Goal: Task Accomplishment & Management: Complete application form

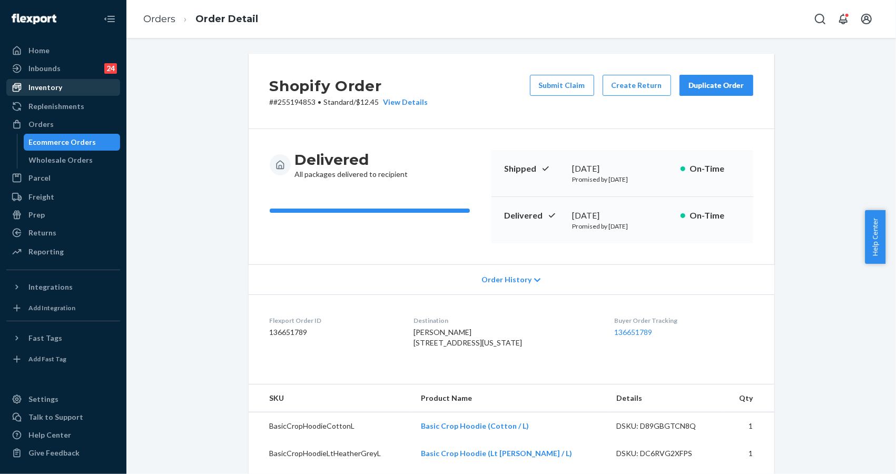
scroll to position [140, 0]
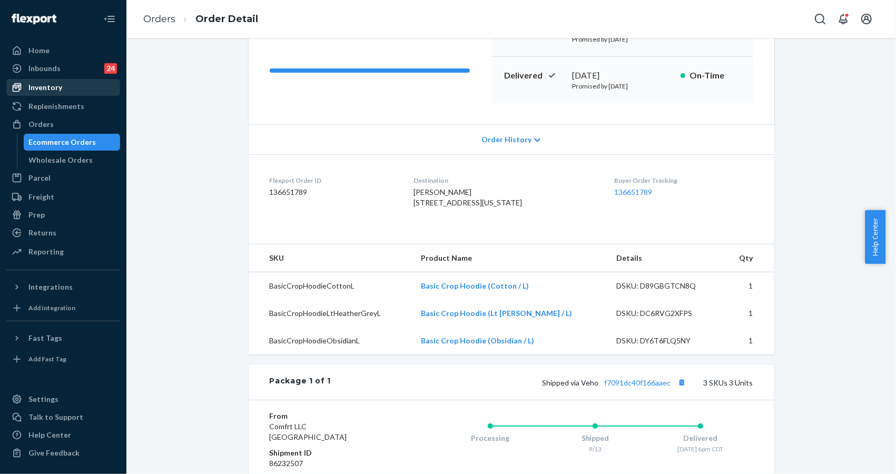
click at [47, 91] on div "Inventory" at bounding box center [45, 87] width 34 height 11
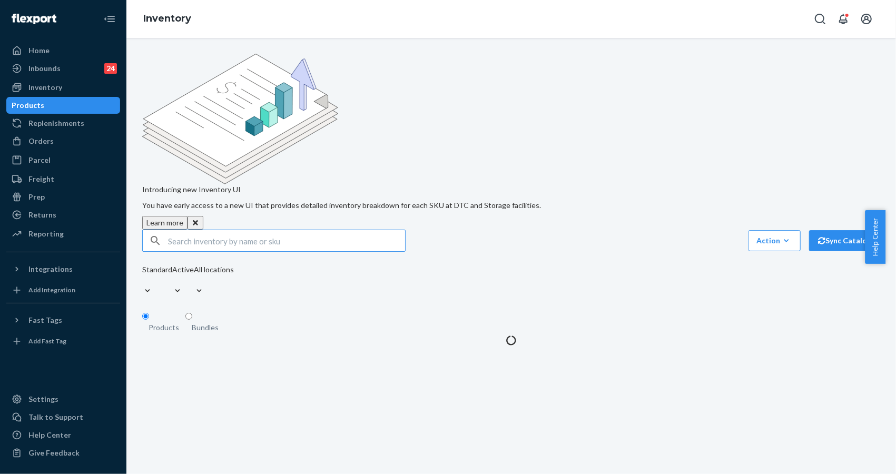
click at [211, 230] on input "text" at bounding box center [286, 240] width 237 height 21
click at [187, 230] on input "DNDTravelSweatpantsBerryM" at bounding box center [286, 240] width 237 height 21
click at [209, 230] on input "DND TravelSweatpantsBerryM" at bounding box center [286, 240] width 237 height 21
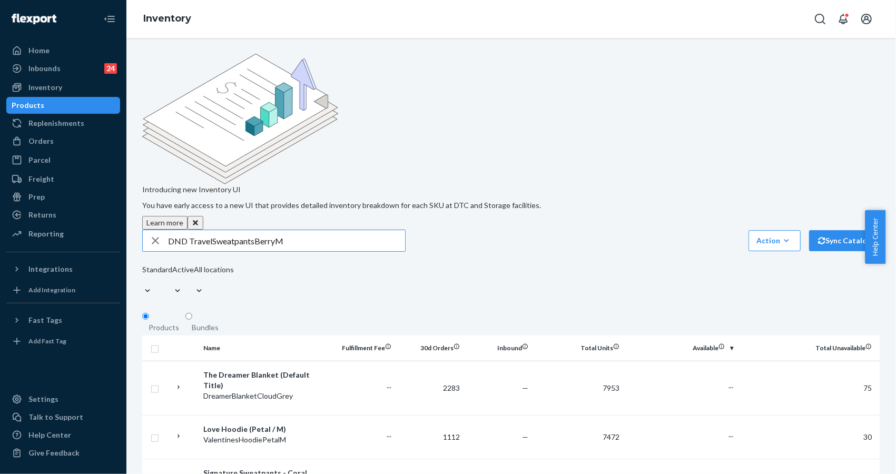
click at [212, 230] on input "DND TravelSweatpantsBerryM" at bounding box center [286, 240] width 237 height 21
click at [255, 230] on input "DND Travel SweatpantsBerryM" at bounding box center [286, 240] width 237 height 21
click at [279, 230] on input "DND Travel Sweatpants BerryM" at bounding box center [286, 240] width 237 height 21
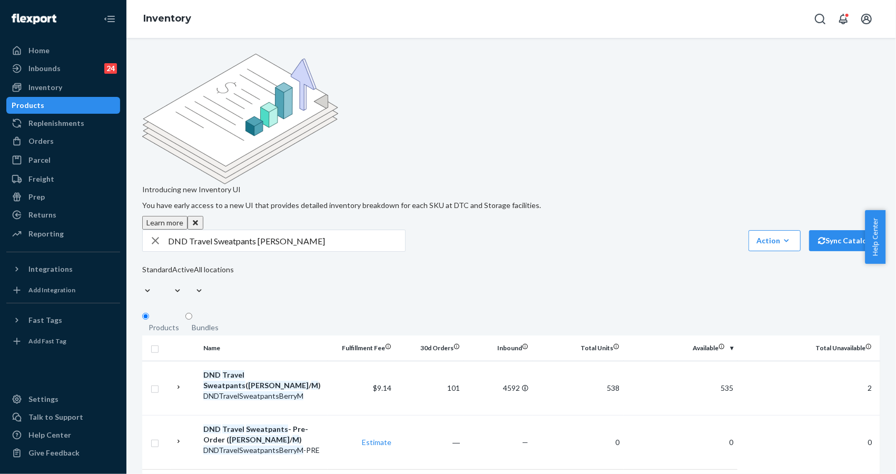
click at [234, 264] on div "Standard Active All locations" at bounding box center [188, 281] width 92 height 35
click at [351, 230] on input "DND Travel Sweatpants Berry M" at bounding box center [286, 240] width 237 height 21
paste input "TravelHoodieBerry"
click at [210, 230] on input "DNDTravelHoodieBerryM" at bounding box center [286, 240] width 237 height 21
drag, startPoint x: 239, startPoint y: 154, endPoint x: 253, endPoint y: 151, distance: 14.6
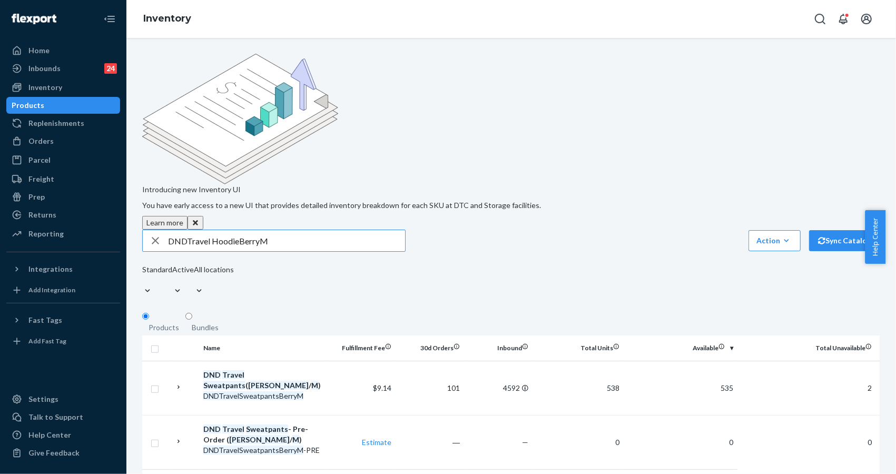
click at [239, 230] on input "DNDTravel HoodieBerryM" at bounding box center [286, 240] width 237 height 21
click at [258, 230] on input "DNDTravel Hoodie BerryM" at bounding box center [286, 240] width 237 height 21
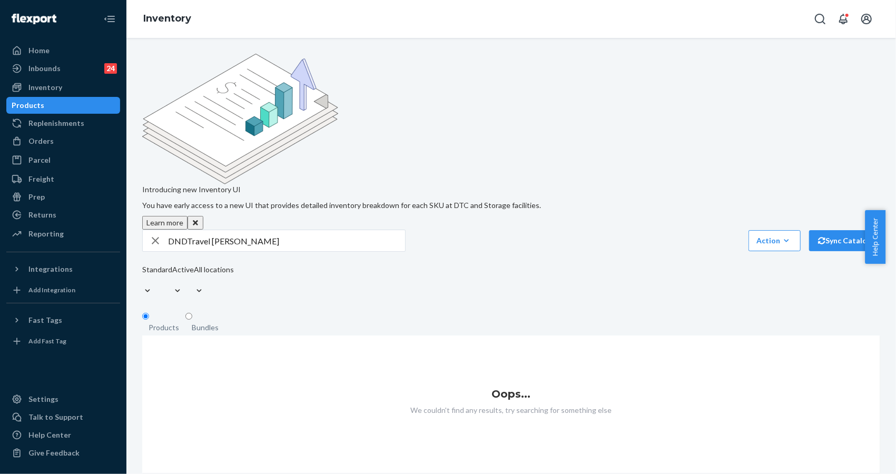
drag, startPoint x: 336, startPoint y: 219, endPoint x: 343, endPoint y: 212, distance: 9.7
click at [336, 312] on fieldset "Products Bundles" at bounding box center [511, 324] width 738 height 24
click at [185, 230] on input "DNDTravel Hoodie Berry M" at bounding box center [286, 240] width 237 height 21
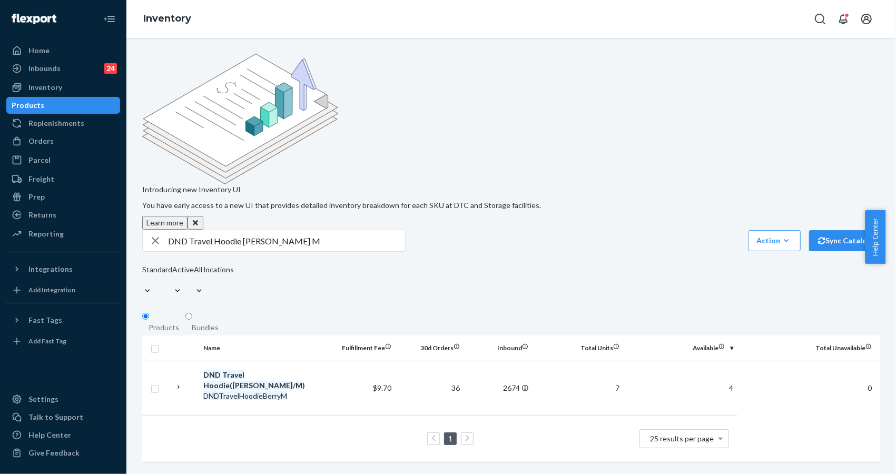
click at [788, 107] on div "Introducing new Inventory UI You have early access to a new UI that provides de…" at bounding box center [511, 142] width 738 height 176
click at [348, 230] on input "DND Travel Hoodie Berry M" at bounding box center [286, 240] width 237 height 21
paste input "TravelHoodieSteelGreyXL"
click at [256, 230] on input "DNDTravelHoodieSteelGreyXL" at bounding box center [286, 240] width 237 height 21
click at [275, 230] on input "DNDTravelHoodieSteel GreyXL" at bounding box center [286, 240] width 237 height 21
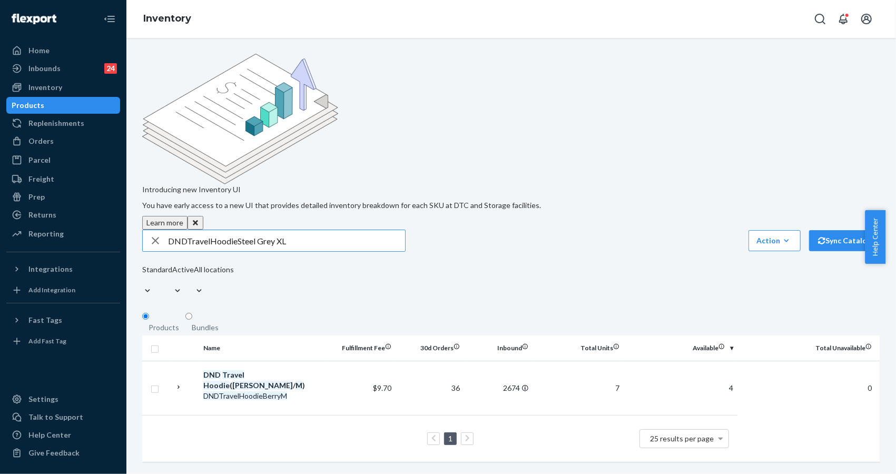
click at [239, 230] on input "DNDTravelHoodieSteel Grey XL" at bounding box center [286, 240] width 237 height 21
click at [211, 230] on input "DNDTravelHoodieS teel Grey XL" at bounding box center [286, 240] width 237 height 21
click at [187, 230] on input "DNDTravel HoodieS teel Grey XL" at bounding box center [286, 240] width 237 height 21
click at [246, 230] on input "DND Travel HoodieS teel Grey XL" at bounding box center [286, 240] width 237 height 21
type input "DND Travel Hoodie Steel Grey XL"
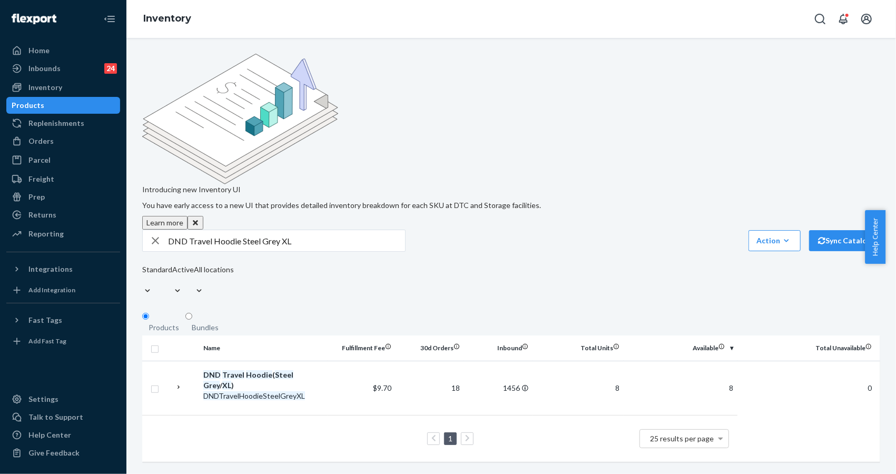
click at [656, 230] on div "DND Travel Hoodie Steel Grey XL Action Create product Create bundle Bulk create…" at bounding box center [511, 265] width 738 height 70
click at [721, 430] on div "Introducing new Inventory UI You have early access to a new UI that provides de…" at bounding box center [510, 256] width 769 height 436
click at [55, 144] on div "Orders" at bounding box center [63, 141] width 112 height 15
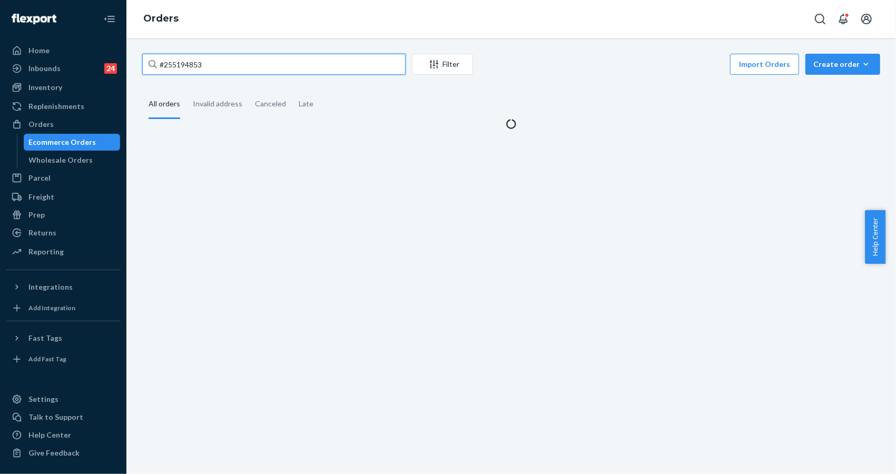
click at [226, 65] on input "#255194853" at bounding box center [273, 64] width 263 height 21
paste input "66847"
type input "#255166847"
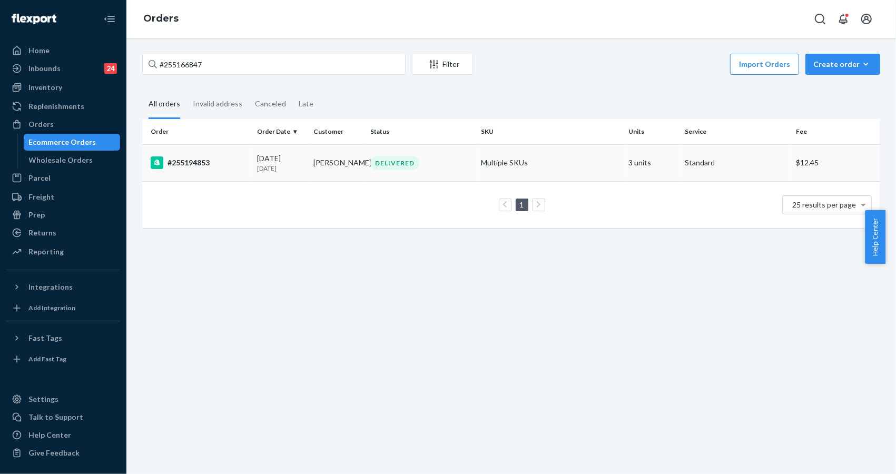
drag, startPoint x: 781, startPoint y: 100, endPoint x: 458, endPoint y: 153, distance: 327.7
click at [780, 100] on fieldset "All orders Invalid address Canceled Late" at bounding box center [511, 104] width 738 height 29
click at [260, 159] on div "09/13/2025 10 days ago" at bounding box center [281, 162] width 48 height 19
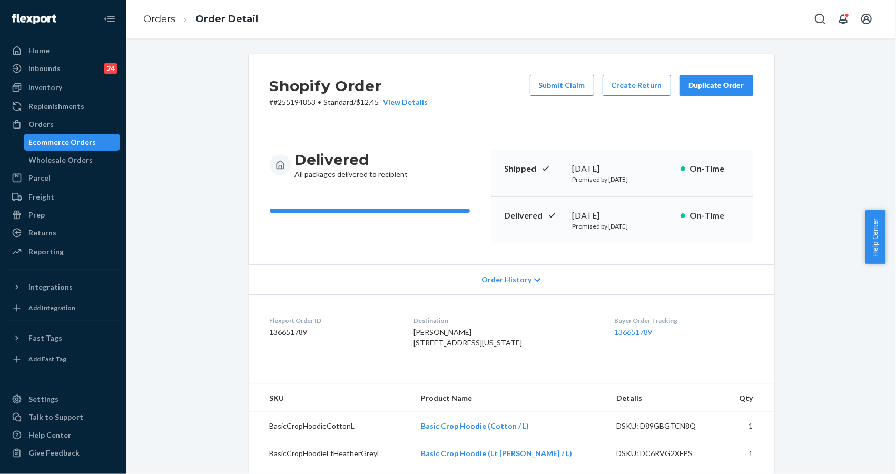
click at [795, 165] on div "Shopify Order # #255194853 • Standard / $12.45 View Details Submit Claim Create…" at bounding box center [511, 420] width 754 height 733
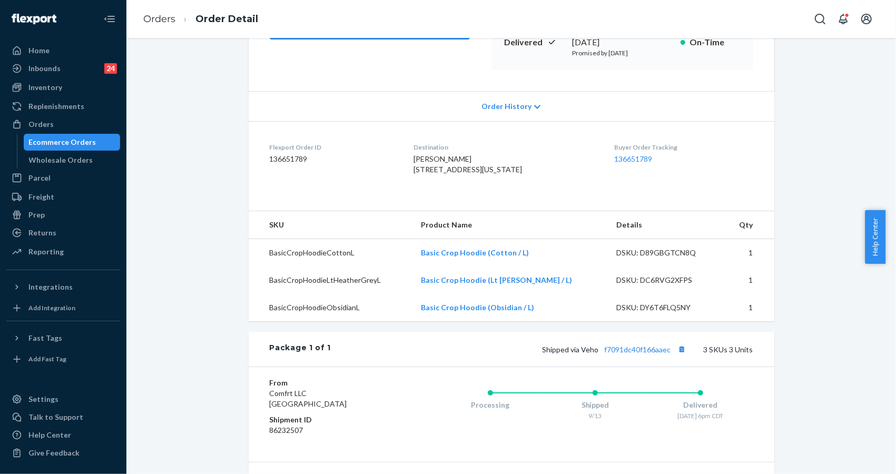
scroll to position [281, 0]
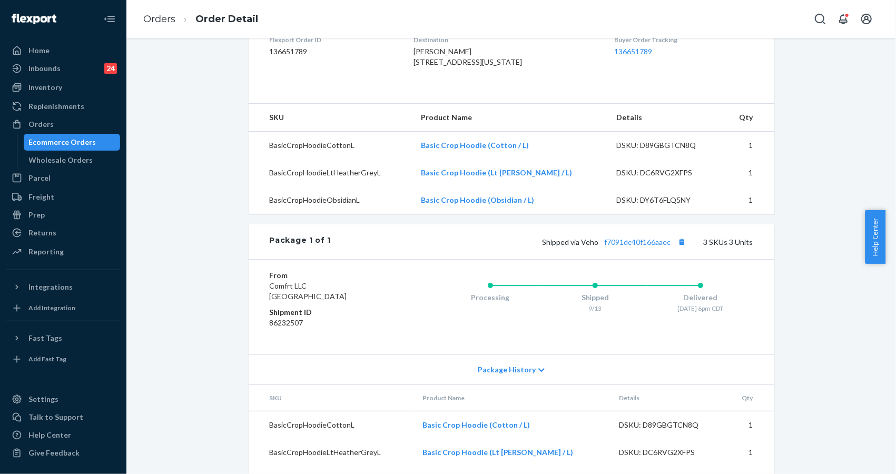
click at [775, 194] on div "Shopify Order # #255194853 • Standard / $12.45 View Details Submit Claim Create…" at bounding box center [511, 133] width 541 height 720
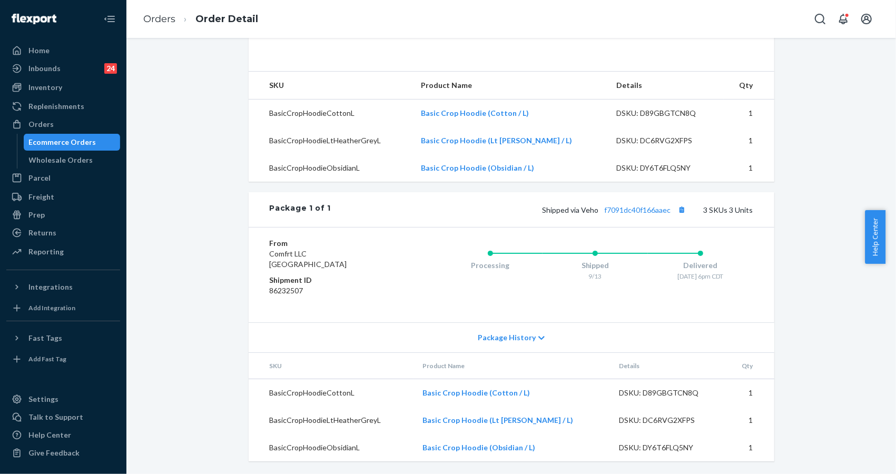
scroll to position [333, 0]
click at [169, 21] on link "Orders" at bounding box center [159, 19] width 32 height 12
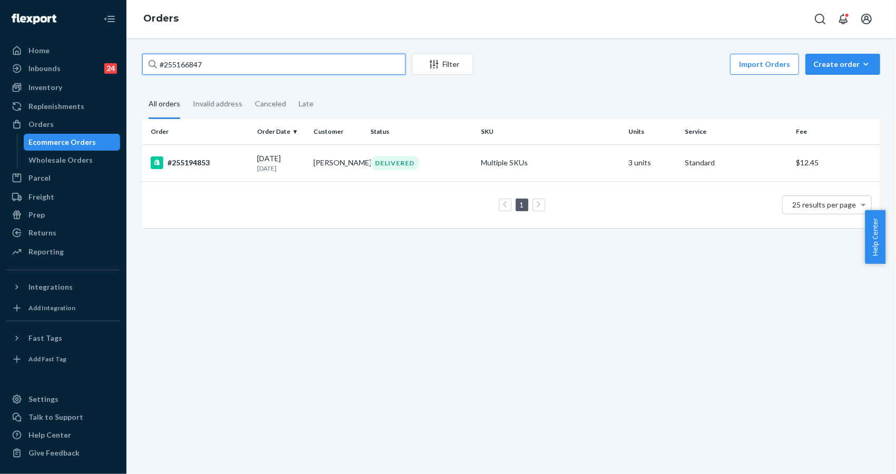
click at [313, 66] on input "#255166847" at bounding box center [273, 64] width 263 height 21
drag, startPoint x: 818, startPoint y: 96, endPoint x: 203, endPoint y: 98, distance: 615.1
click at [816, 96] on fieldset "All orders Invalid address Canceled Late" at bounding box center [511, 104] width 738 height 29
click at [227, 62] on input "#255166847" at bounding box center [273, 64] width 263 height 21
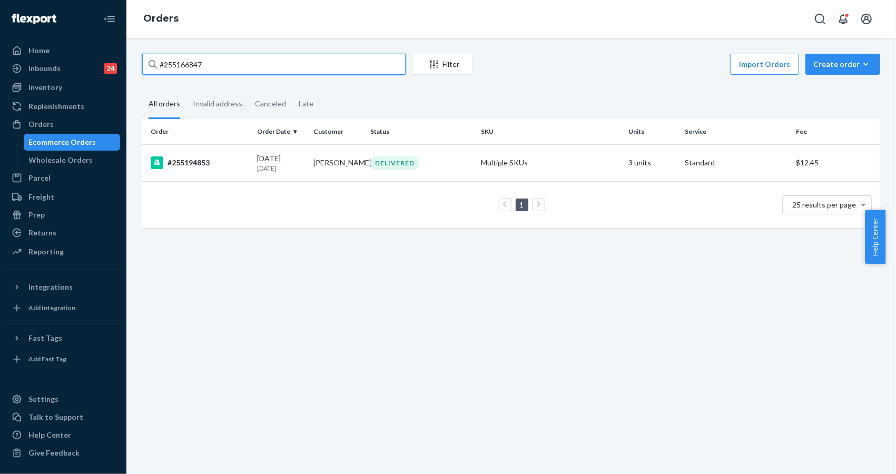
click at [227, 62] on input "#255166847" at bounding box center [273, 64] width 263 height 21
click at [785, 86] on div "#255166847 Filter Import Orders Create order Ecommerce order Removal order All …" at bounding box center [511, 146] width 754 height 185
click at [282, 63] on input "#255166847" at bounding box center [273, 64] width 263 height 21
click at [743, 364] on div "#255166847 Filter Import Orders Create order Ecommerce order Removal order All …" at bounding box center [510, 256] width 769 height 436
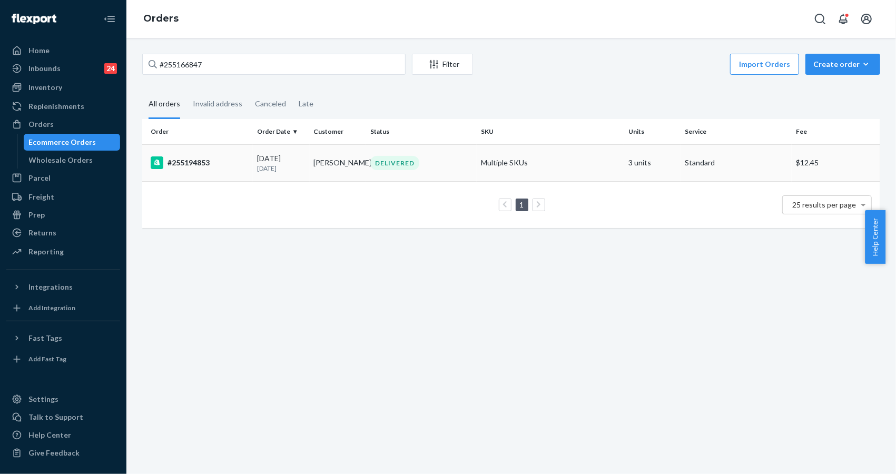
click at [299, 151] on td "09/13/2025 10 days ago" at bounding box center [281, 162] width 56 height 37
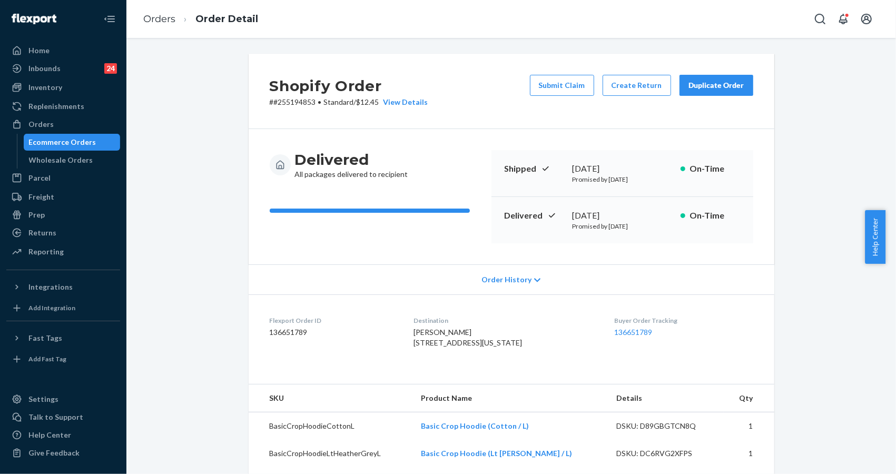
click at [794, 151] on div "Shopify Order # #255194853 • Standard / $12.45 View Details Submit Claim Create…" at bounding box center [511, 420] width 754 height 733
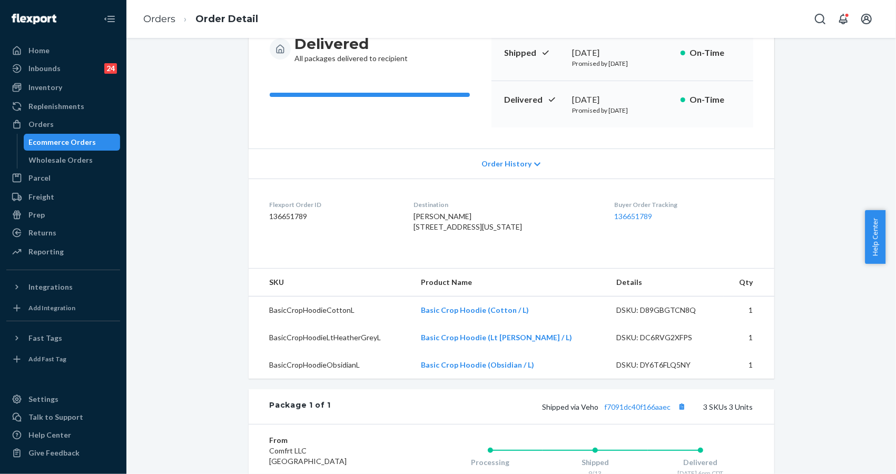
scroll to position [140, 0]
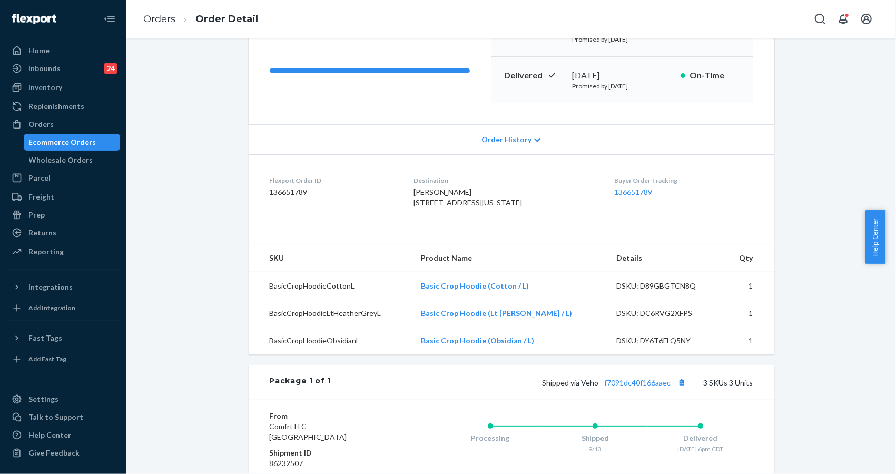
click at [764, 127] on div "Order History" at bounding box center [512, 139] width 526 height 30
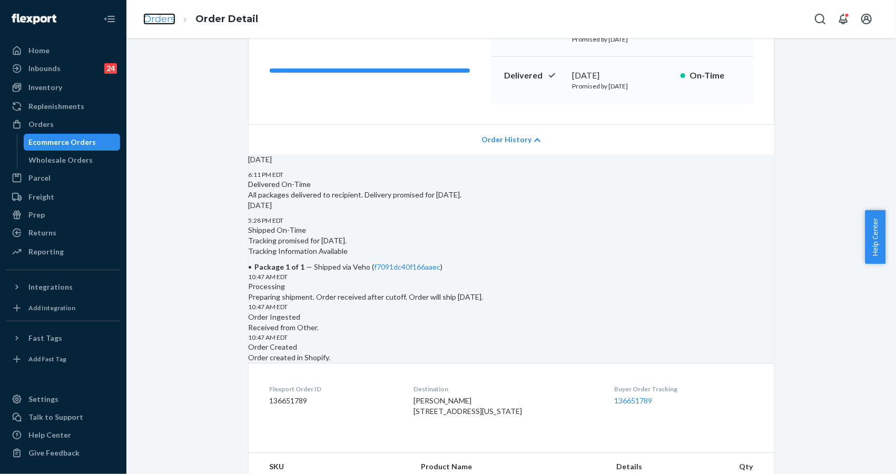
click at [157, 22] on link "Orders" at bounding box center [159, 19] width 32 height 12
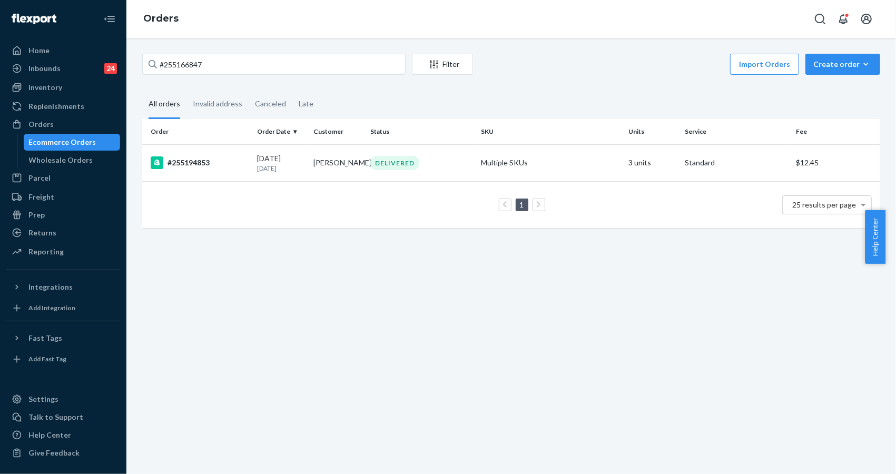
drag, startPoint x: 743, startPoint y: 83, endPoint x: 712, endPoint y: 86, distance: 31.2
click at [738, 83] on div "#255166847 Filter Import Orders Create order Ecommerce order Removal order All …" at bounding box center [511, 146] width 754 height 185
click at [184, 63] on input "#255166847" at bounding box center [273, 64] width 263 height 21
drag, startPoint x: 184, startPoint y: 63, endPoint x: 492, endPoint y: 104, distance: 311.3
click at [187, 63] on input "#255166847" at bounding box center [273, 64] width 263 height 21
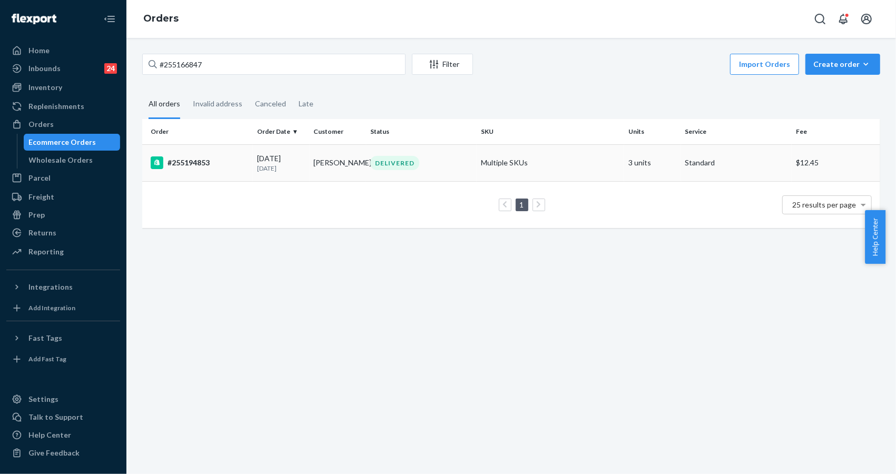
click at [246, 173] on td "#255194853" at bounding box center [197, 162] width 111 height 37
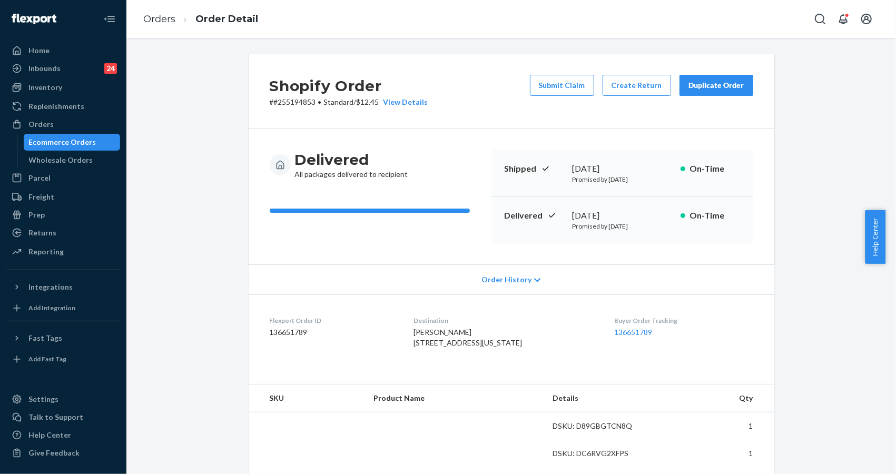
click at [787, 133] on div "Shopify Order # #255194853 • Standard / $12.45 View Details Submit Claim Create…" at bounding box center [511, 405] width 754 height 703
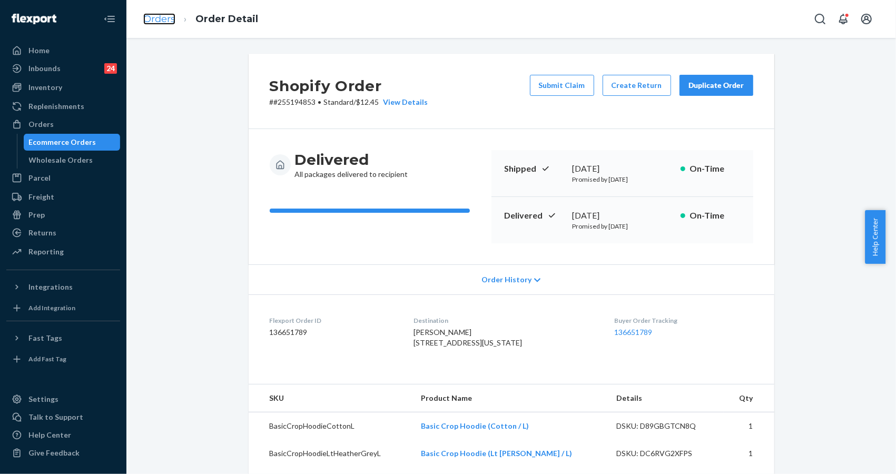
click at [171, 17] on link "Orders" at bounding box center [159, 19] width 32 height 12
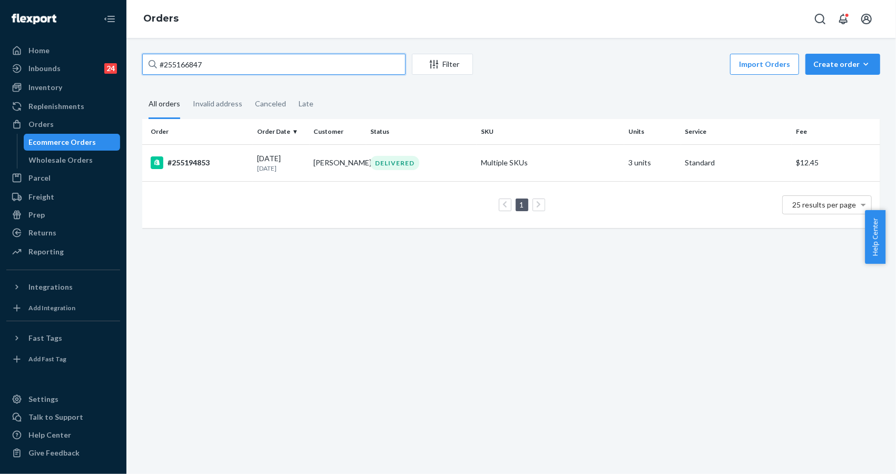
click at [216, 60] on input "#255166847" at bounding box center [273, 64] width 263 height 21
paste input "text"
type input "#255166847"
click at [201, 157] on div "#255166847" at bounding box center [200, 162] width 98 height 13
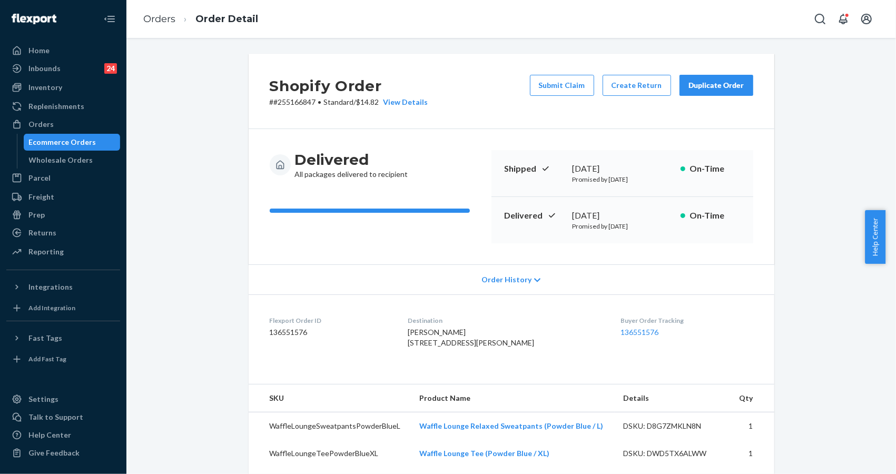
drag, startPoint x: 223, startPoint y: 224, endPoint x: 233, endPoint y: 224, distance: 10.0
click at [223, 224] on div "Shopify Order # #255166847 • Standard / $14.82 View Details Submit Claim Create…" at bounding box center [511, 433] width 754 height 758
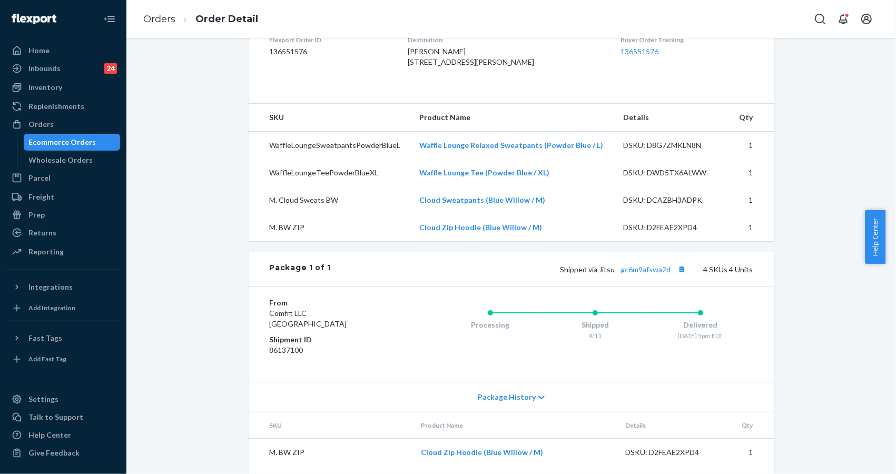
click at [758, 439] on th "Qty" at bounding box center [754, 425] width 42 height 26
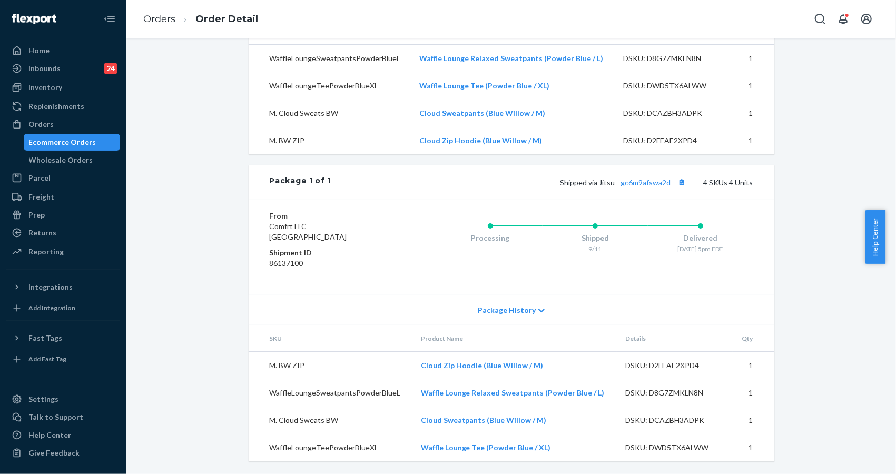
drag, startPoint x: 219, startPoint y: 178, endPoint x: 220, endPoint y: 165, distance: 13.2
click at [218, 177] on div "Shopify Order # #255166847 • Standard / $14.82 View Details Submit Claim Create…" at bounding box center [511, 80] width 754 height 788
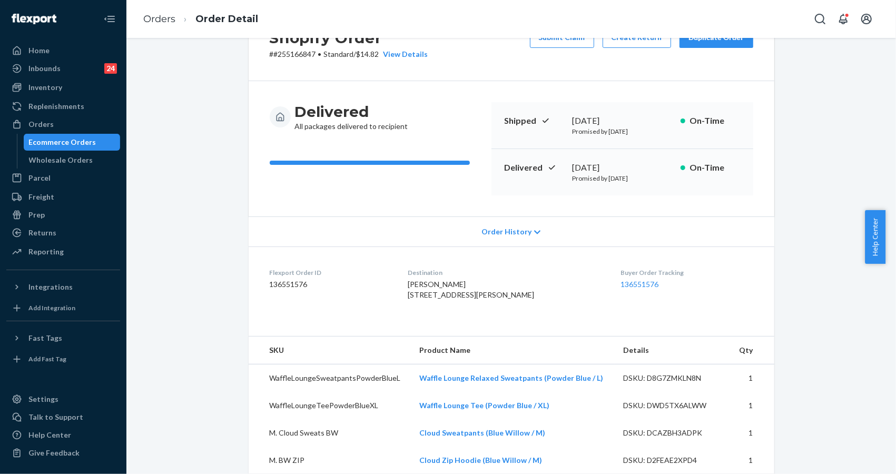
scroll to position [0, 0]
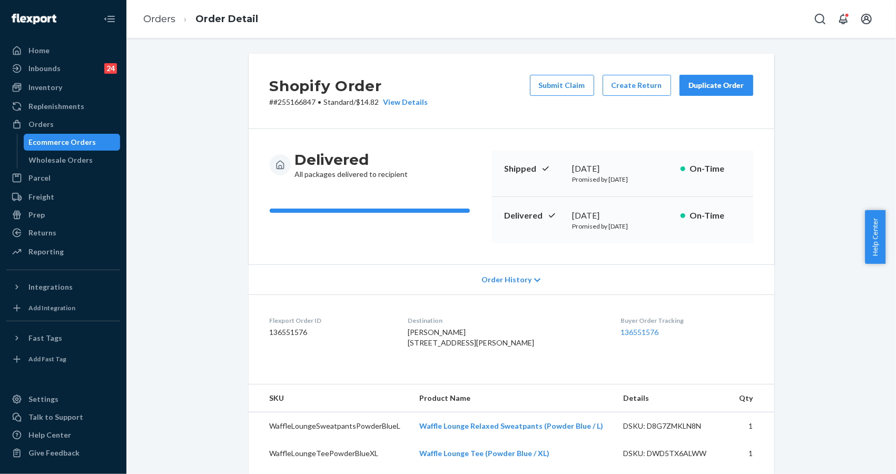
drag, startPoint x: 818, startPoint y: 443, endPoint x: 383, endPoint y: 32, distance: 598.6
click at [816, 440] on div "Shopify Order # #255166847 • Standard / $14.82 View Details Submit Claim Create…" at bounding box center [511, 448] width 754 height 788
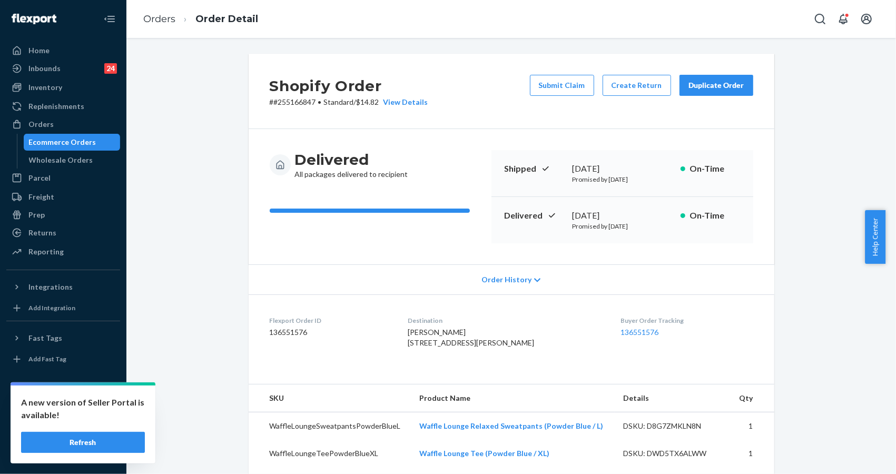
click at [165, 9] on ol "Orders Order Detail" at bounding box center [201, 19] width 132 height 31
click at [160, 21] on link "Orders" at bounding box center [159, 19] width 32 height 12
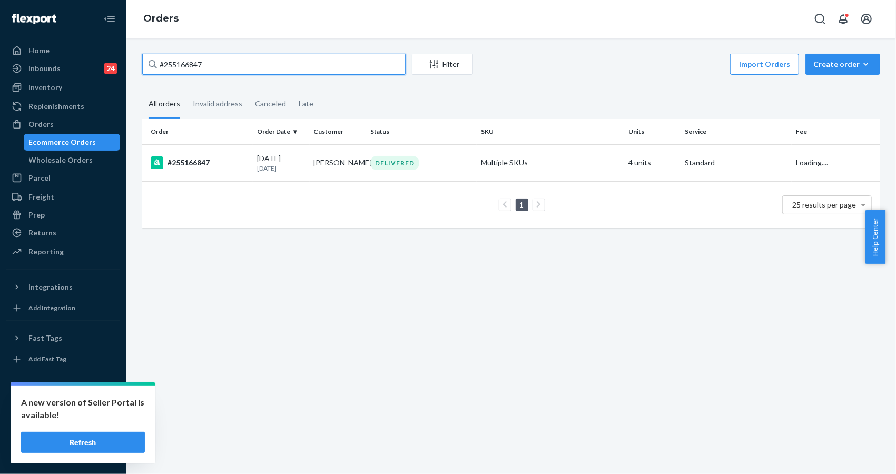
click at [310, 70] on input "#255166847" at bounding box center [273, 64] width 263 height 21
paste input "244395"
type input "#255244395"
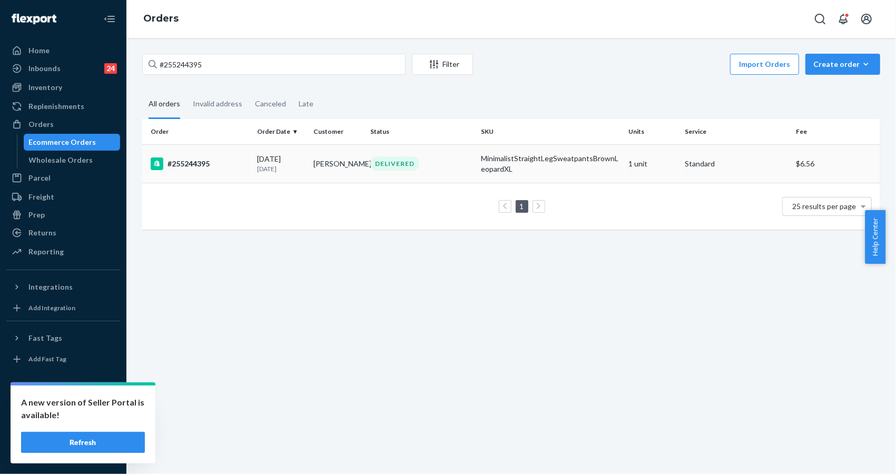
click at [181, 161] on div "#255244395" at bounding box center [200, 163] width 98 height 13
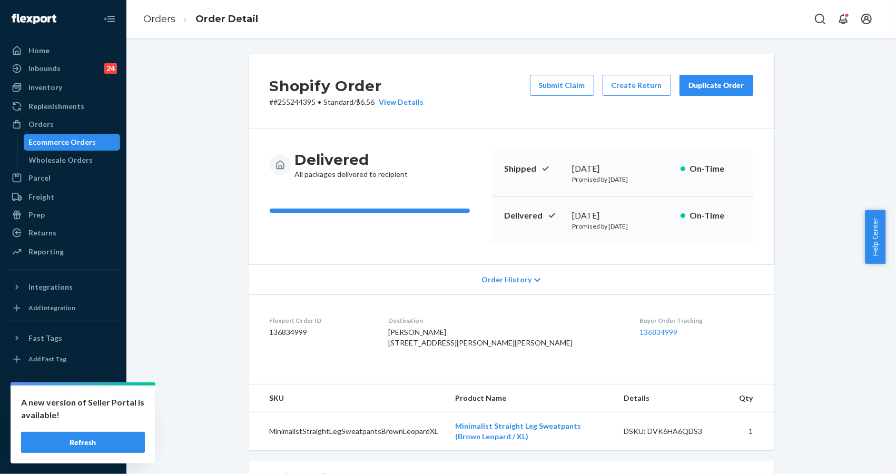
click at [715, 412] on th "Details" at bounding box center [673, 398] width 116 height 28
click at [116, 448] on button "Refresh" at bounding box center [83, 442] width 124 height 21
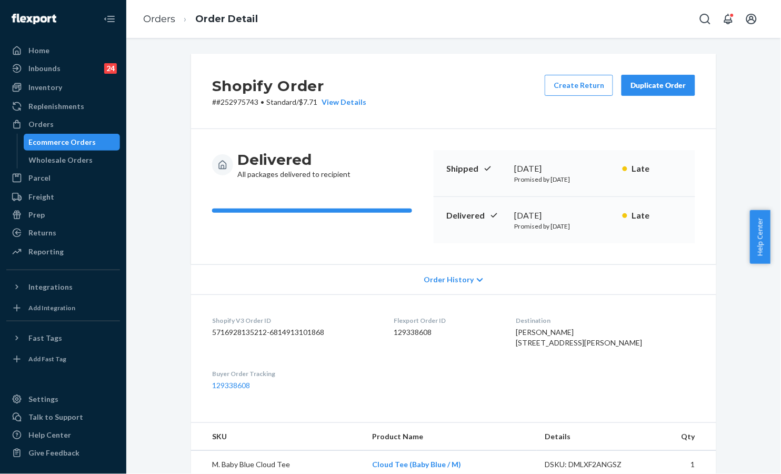
click at [647, 83] on div "Duplicate Order" at bounding box center [659, 85] width 56 height 11
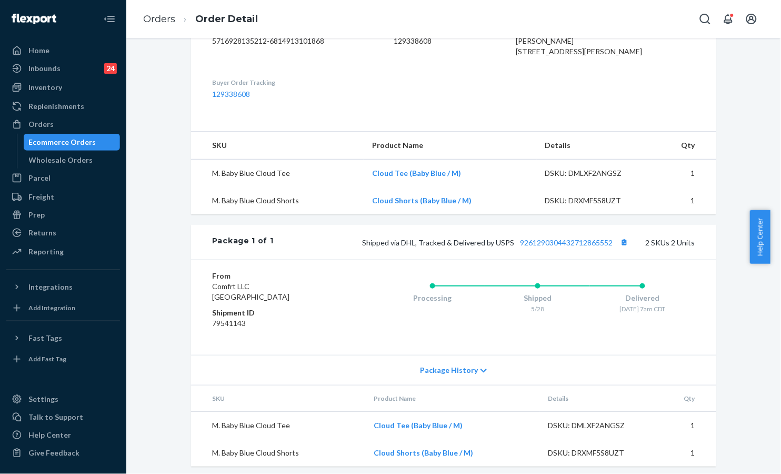
scroll to position [318, 0]
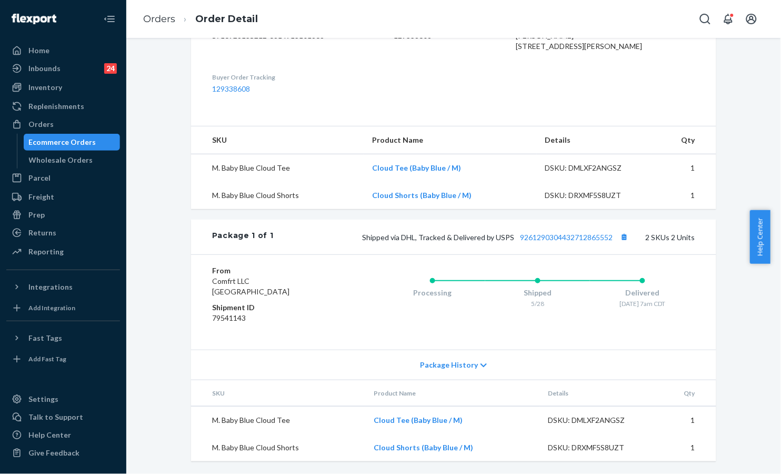
click at [449, 359] on div "Package History" at bounding box center [454, 365] width 526 height 30
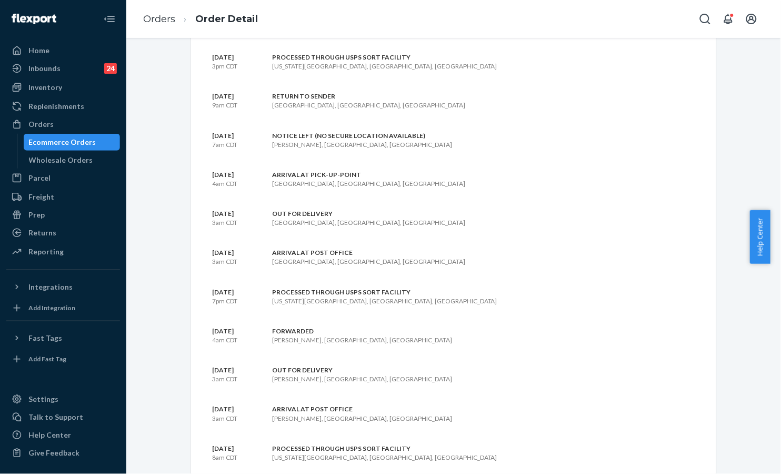
scroll to position [739, 0]
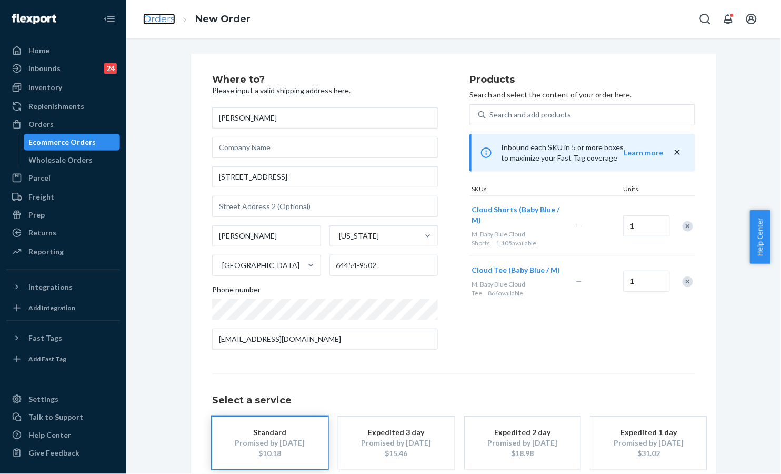
click at [161, 20] on link "Orders" at bounding box center [159, 19] width 32 height 12
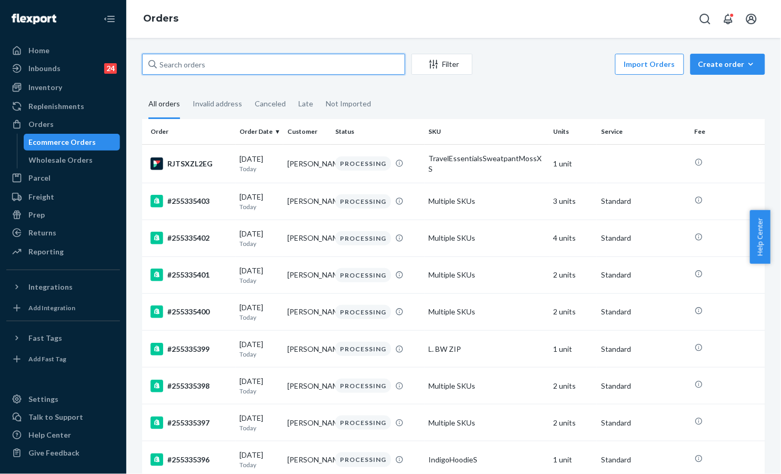
click at [288, 67] on input "text" at bounding box center [273, 64] width 263 height 21
paste input "252975743"
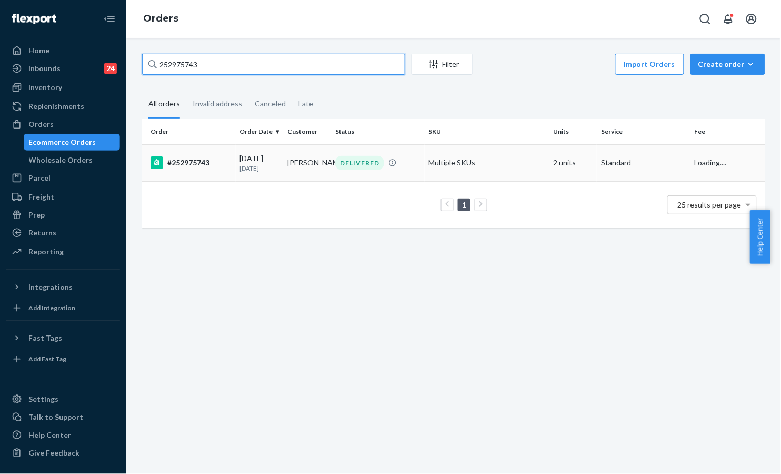
type input "252975743"
click at [194, 162] on div "#252975743" at bounding box center [191, 162] width 81 height 13
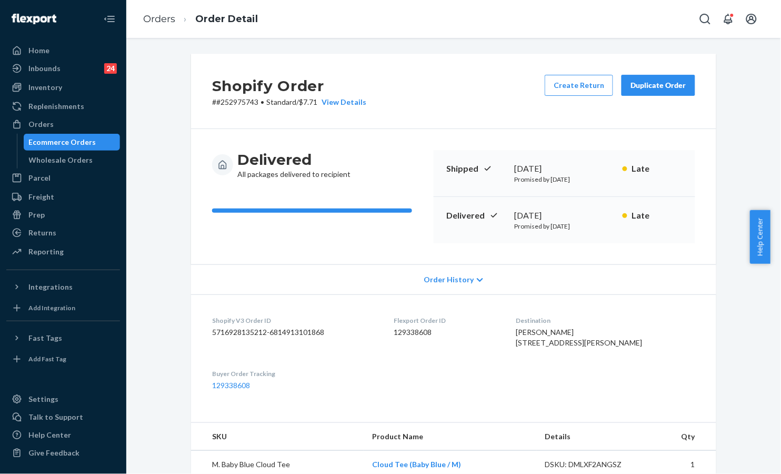
click at [662, 88] on div "Duplicate Order" at bounding box center [659, 85] width 56 height 11
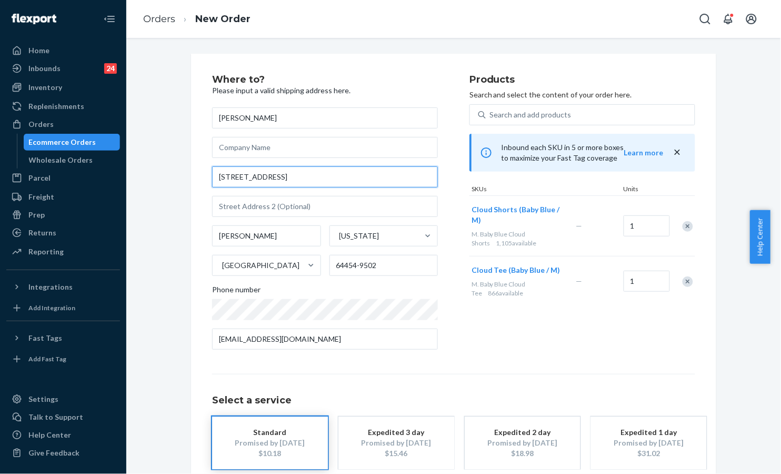
click at [305, 179] on input "[STREET_ADDRESS]" at bounding box center [325, 176] width 226 height 21
paste input "📍 [STREET_ADDRESS]"
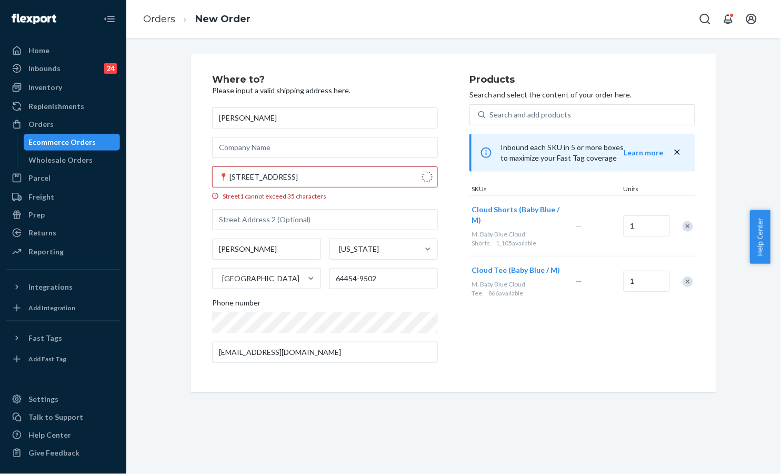
type input "[STREET_ADDRESS]"
type input "Savannah"
type input "64485"
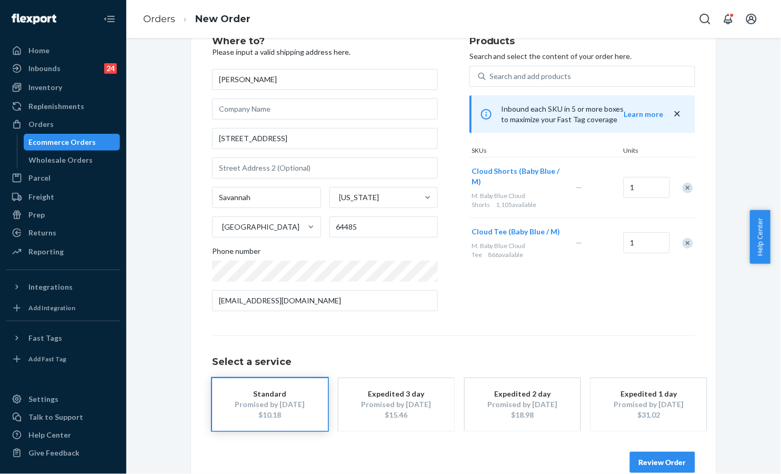
scroll to position [57, 0]
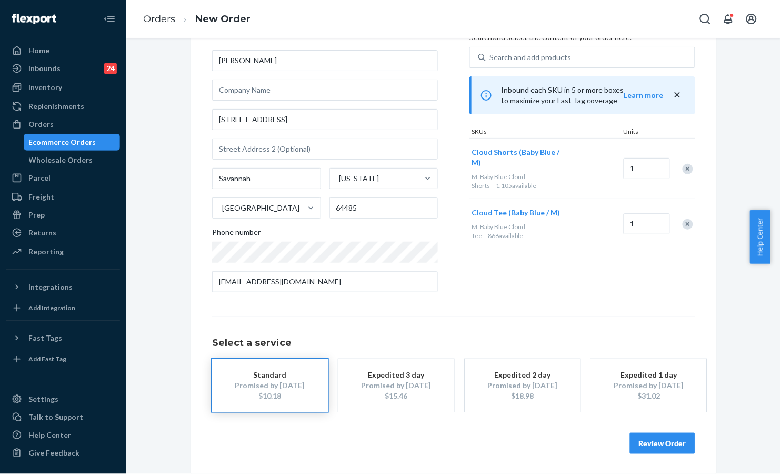
click at [647, 442] on button "Review Order" at bounding box center [662, 443] width 65 height 21
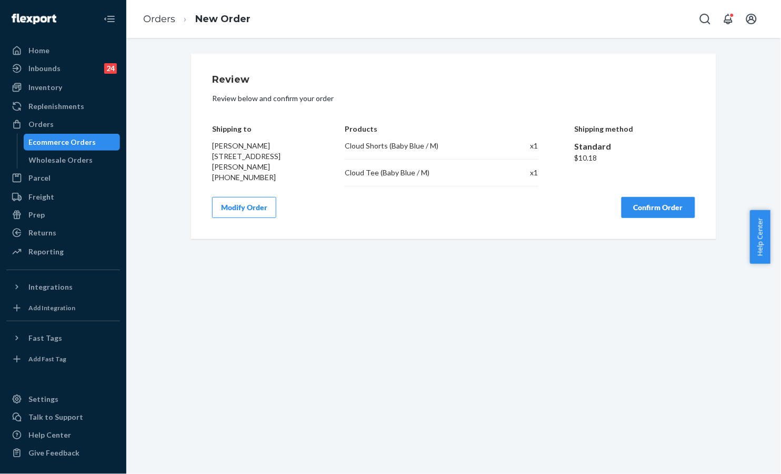
click at [652, 217] on button "Confirm Order" at bounding box center [659, 207] width 74 height 21
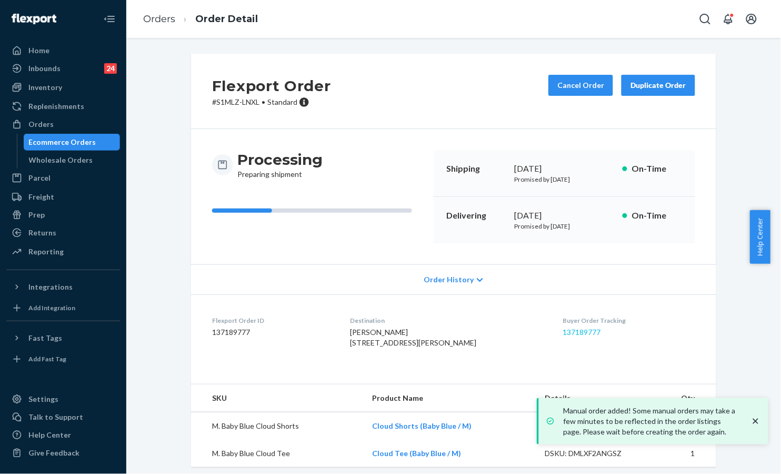
drag, startPoint x: 550, startPoint y: 325, endPoint x: 557, endPoint y: 331, distance: 8.6
click at [563, 328] on div "Buyer Order Tracking 137189777" at bounding box center [629, 334] width 133 height 36
click at [563, 331] on link "137189777" at bounding box center [582, 332] width 38 height 9
click at [365, 167] on div "Processing Preparing shipment" at bounding box center [318, 164] width 213 height 29
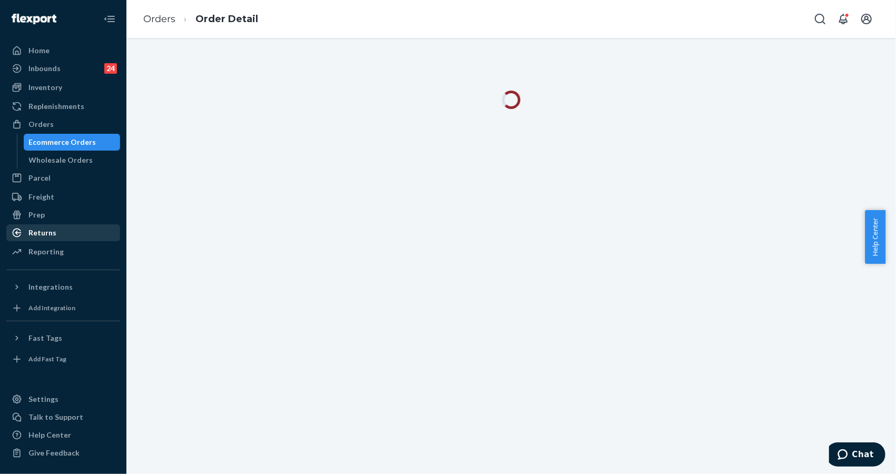
click at [55, 231] on div "Returns" at bounding box center [63, 232] width 112 height 15
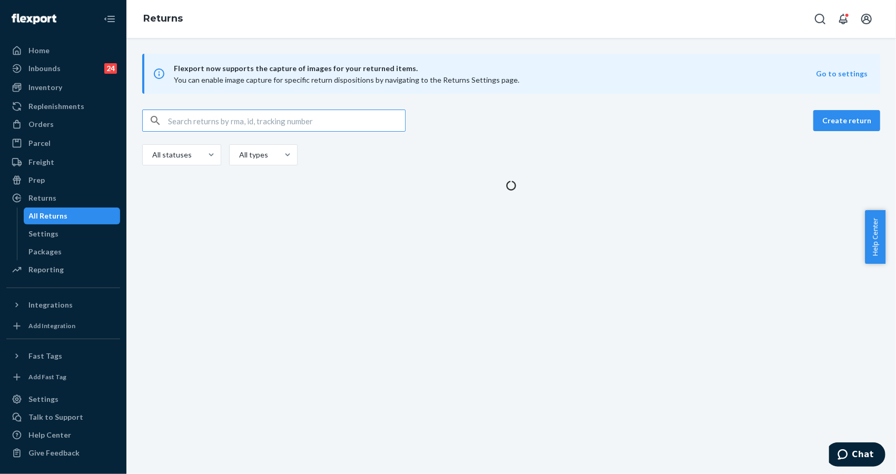
click at [226, 116] on input "text" at bounding box center [286, 120] width 237 height 21
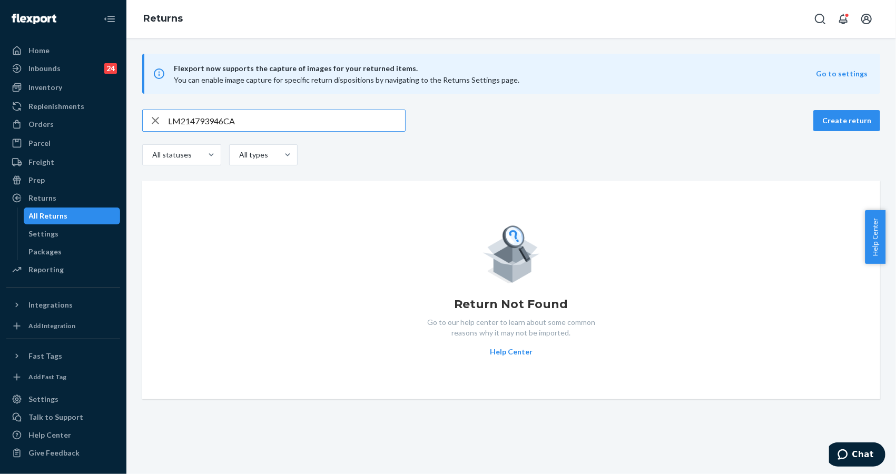
type input "LM214793946CA"
click at [734, 446] on div "Flexport now supports the capture of images for your returned items. You can en…" at bounding box center [510, 256] width 769 height 436
click at [45, 131] on div "Orders" at bounding box center [63, 124] width 112 height 15
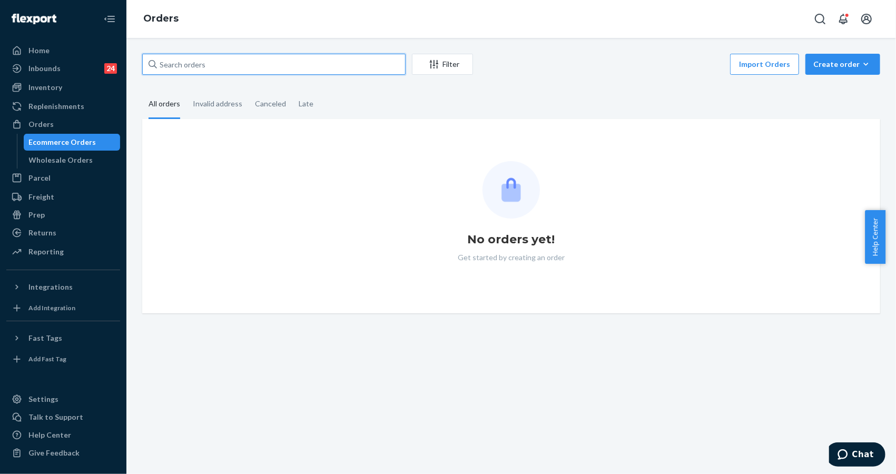
click at [293, 70] on input "text" at bounding box center [273, 64] width 263 height 21
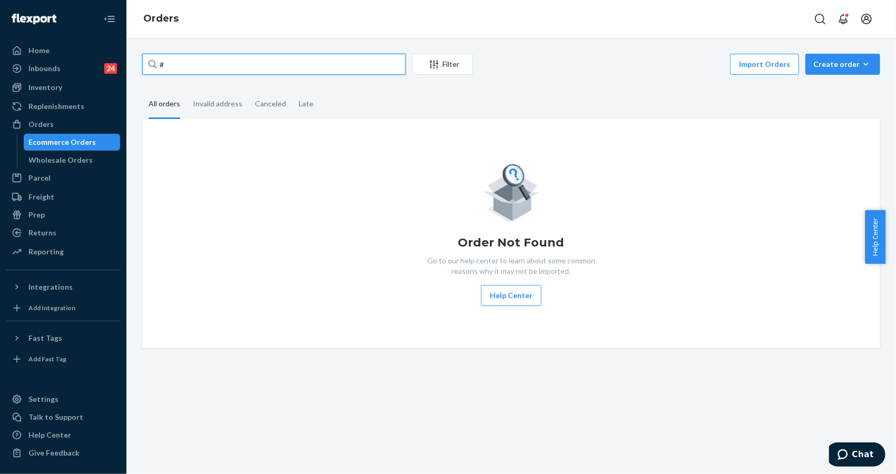
paste input "255100697"
type input "#255100697"
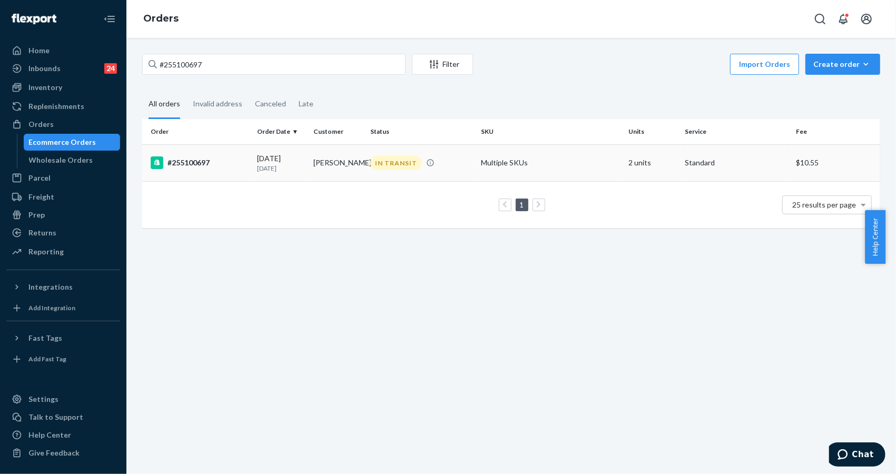
click at [203, 165] on div "#255100697" at bounding box center [200, 162] width 98 height 13
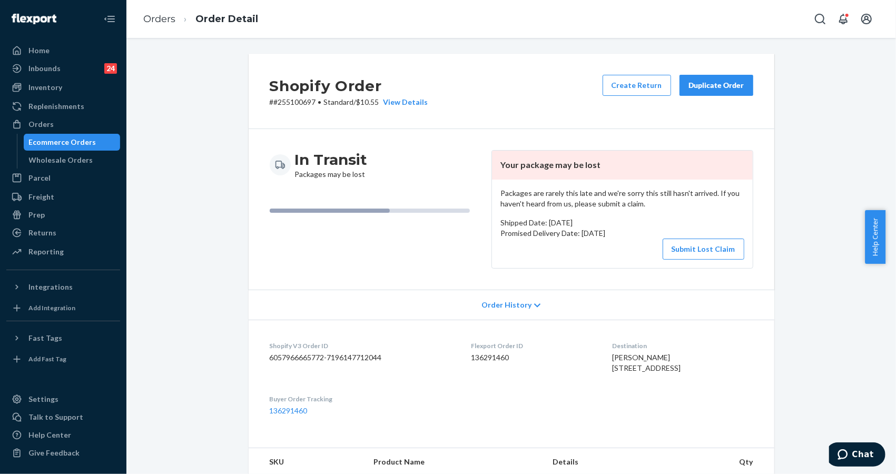
click at [172, 54] on div "Shopify Order # #255100697 • Standard / $10.55 View Details Create Return Dupli…" at bounding box center [511, 410] width 754 height 712
click at [679, 248] on button "Submit Lost Claim" at bounding box center [703, 249] width 82 height 21
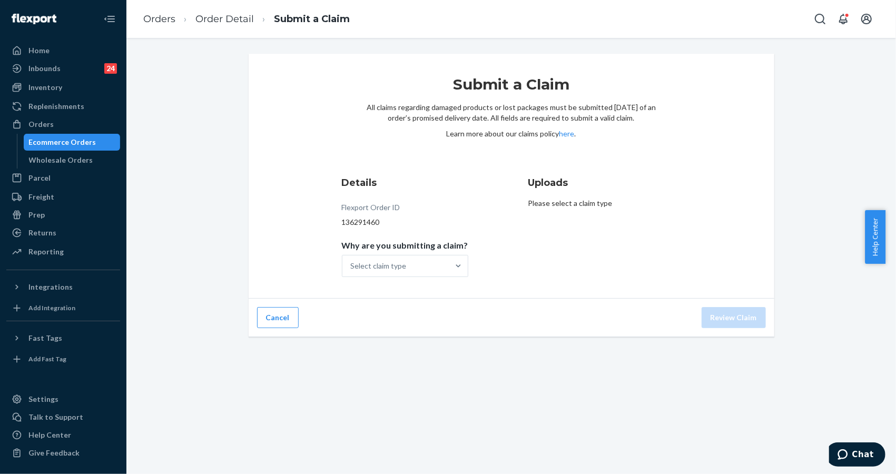
drag, startPoint x: 715, startPoint y: 429, endPoint x: 703, endPoint y: 413, distance: 20.3
click at [714, 427] on div "Submit a Claim All claims regarding damaged products or lost packages must be s…" at bounding box center [510, 256] width 769 height 436
drag, startPoint x: 810, startPoint y: 187, endPoint x: 731, endPoint y: 197, distance: 80.1
click at [804, 187] on div "Submit a Claim All claims regarding damaged products or lost packages must be s…" at bounding box center [511, 195] width 754 height 283
click at [411, 264] on div "Select claim type" at bounding box center [395, 265] width 106 height 21
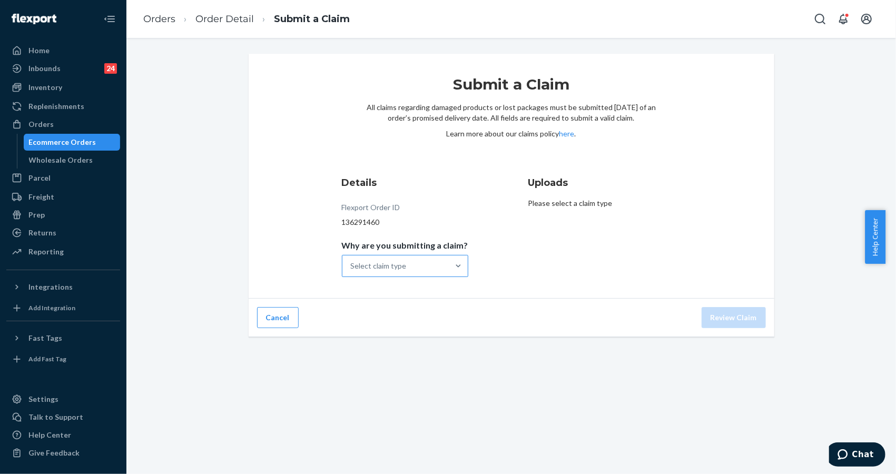
click at [352, 264] on input "Why are you submitting a claim? Select claim type" at bounding box center [351, 266] width 1 height 11
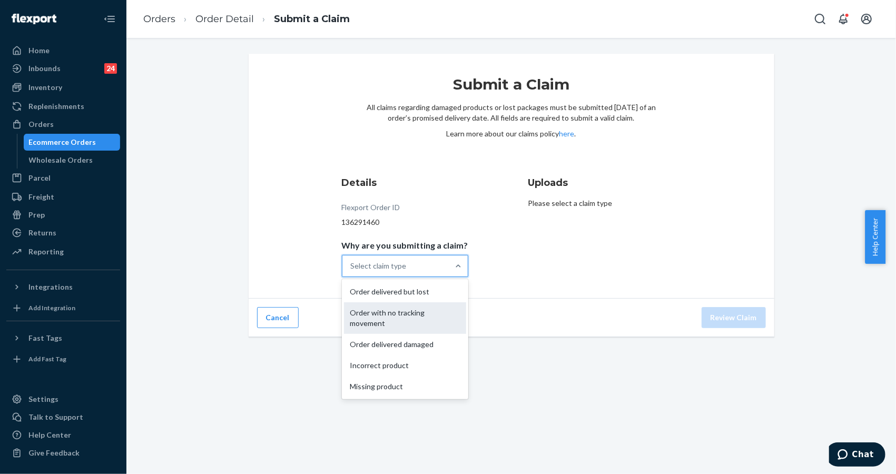
click at [410, 324] on div "Order with no tracking movement" at bounding box center [405, 318] width 122 height 32
click at [352, 271] on input "Why are you submitting a claim? option Order with no tracking movement focused,…" at bounding box center [351, 266] width 1 height 11
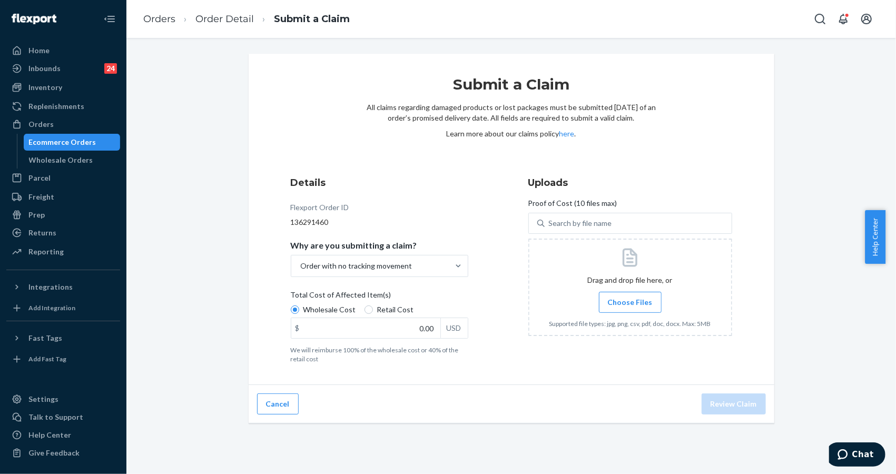
drag, startPoint x: 785, startPoint y: 175, endPoint x: 549, endPoint y: 289, distance: 262.4
click at [781, 176] on div "Submit a Claim All claims regarding damaged products or lost packages must be s…" at bounding box center [511, 239] width 754 height 370
click at [415, 326] on input "0.00" at bounding box center [365, 328] width 149 height 20
type input "79.00"
click at [474, 414] on div "Cancel Review Claim" at bounding box center [512, 404] width 526 height 38
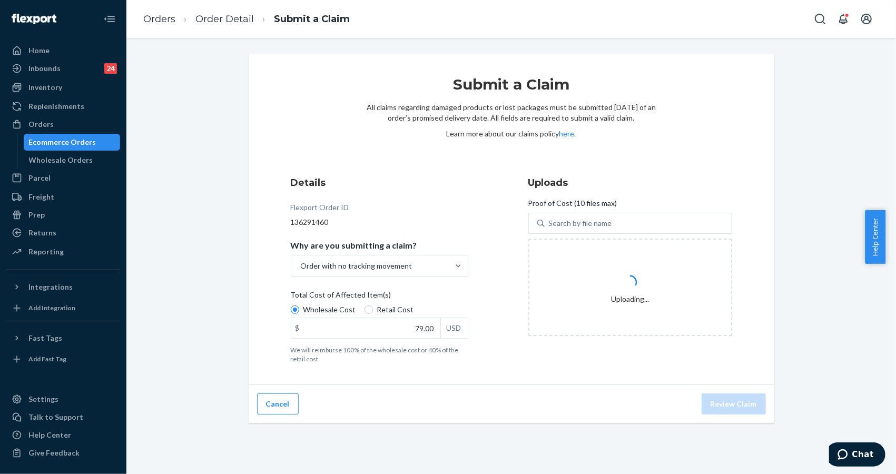
click at [455, 201] on div "Details Flexport Order ID 136291460 Why are you submitting a claim? Order with …" at bounding box center [393, 270] width 204 height 200
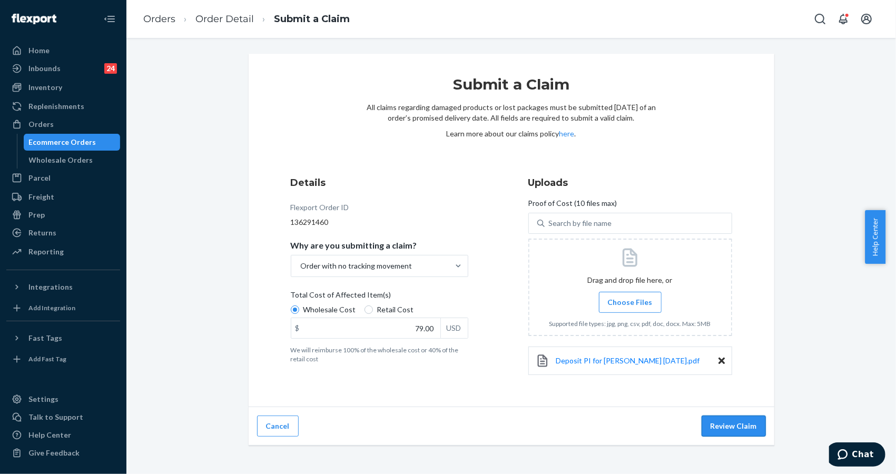
click at [739, 430] on button "Review Claim" at bounding box center [733, 425] width 64 height 21
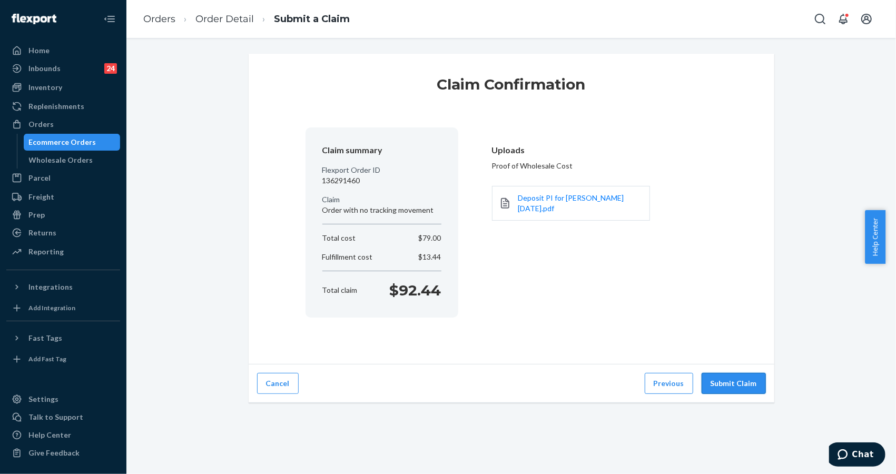
click at [746, 386] on button "Submit Claim" at bounding box center [733, 383] width 64 height 21
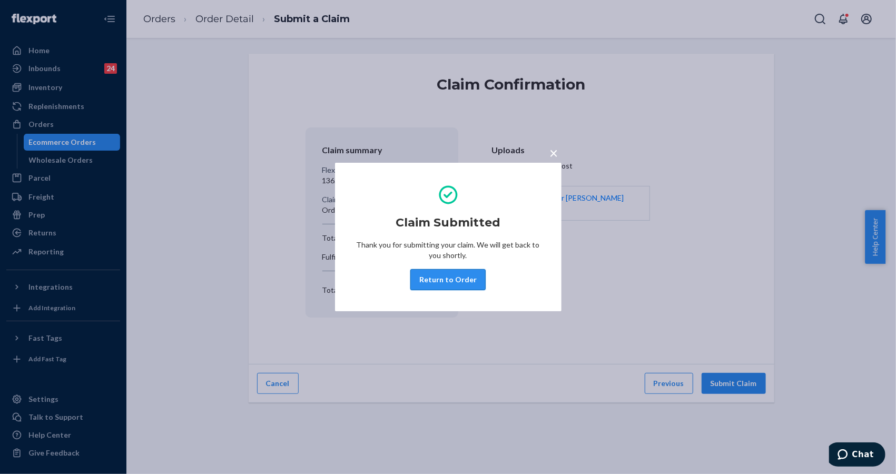
click at [455, 280] on button "Return to Order" at bounding box center [447, 279] width 75 height 21
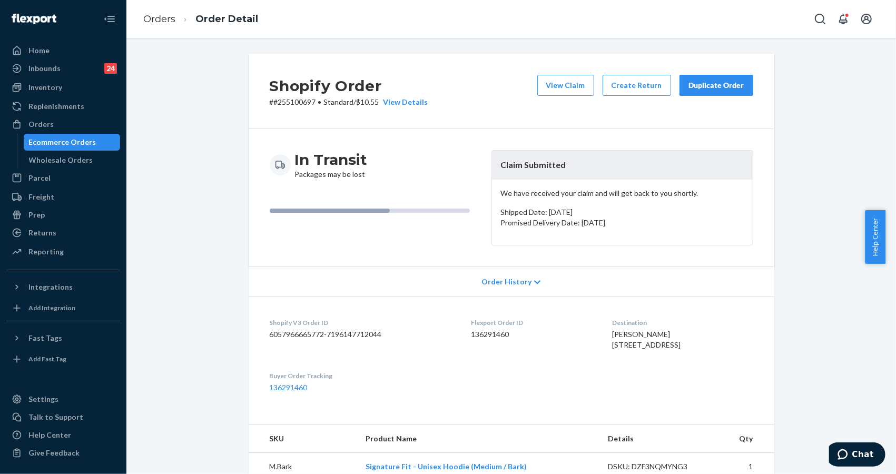
click at [821, 176] on div "Shopify Order # #255100697 • Standard / $10.55 View Details View Claim Create R…" at bounding box center [511, 413] width 754 height 719
click at [786, 106] on div "Shopify Order # #255100697 • Standard / $10.55 View Details View Claim Create R…" at bounding box center [511, 413] width 754 height 719
drag, startPoint x: 823, startPoint y: 335, endPoint x: 871, endPoint y: 358, distance: 53.3
click at [824, 336] on div "Shopify Order # #255100697 • Standard / $10.55 View Details View Claim Create R…" at bounding box center [511, 413] width 754 height 719
click at [778, 424] on div "Shopify Order # #255100697 • Standard / $10.55 View Details View Claim Create R…" at bounding box center [511, 413] width 754 height 719
